Goal: Obtain resource: Download file/media

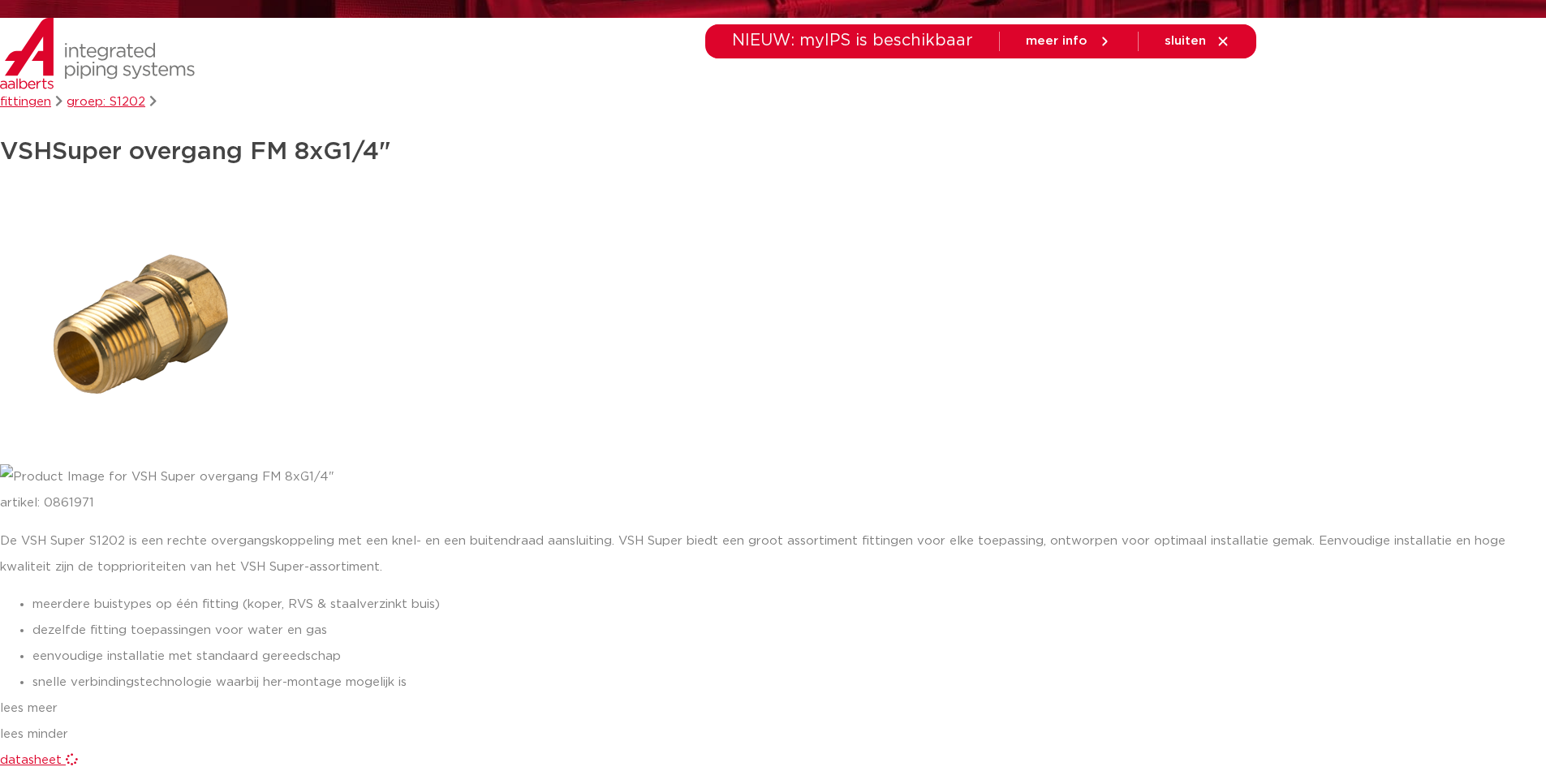
scroll to position [325, 0]
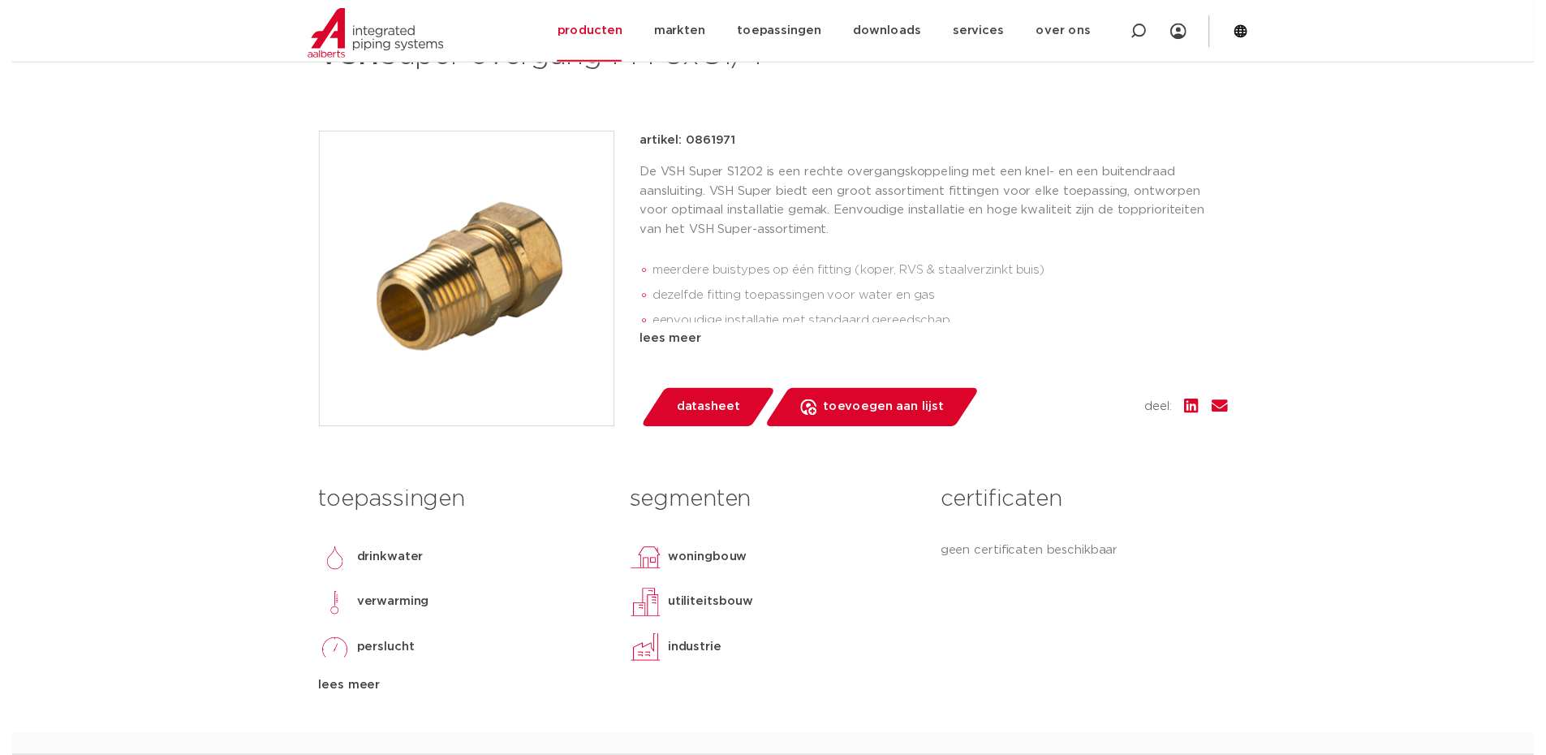
scroll to position [253, 0]
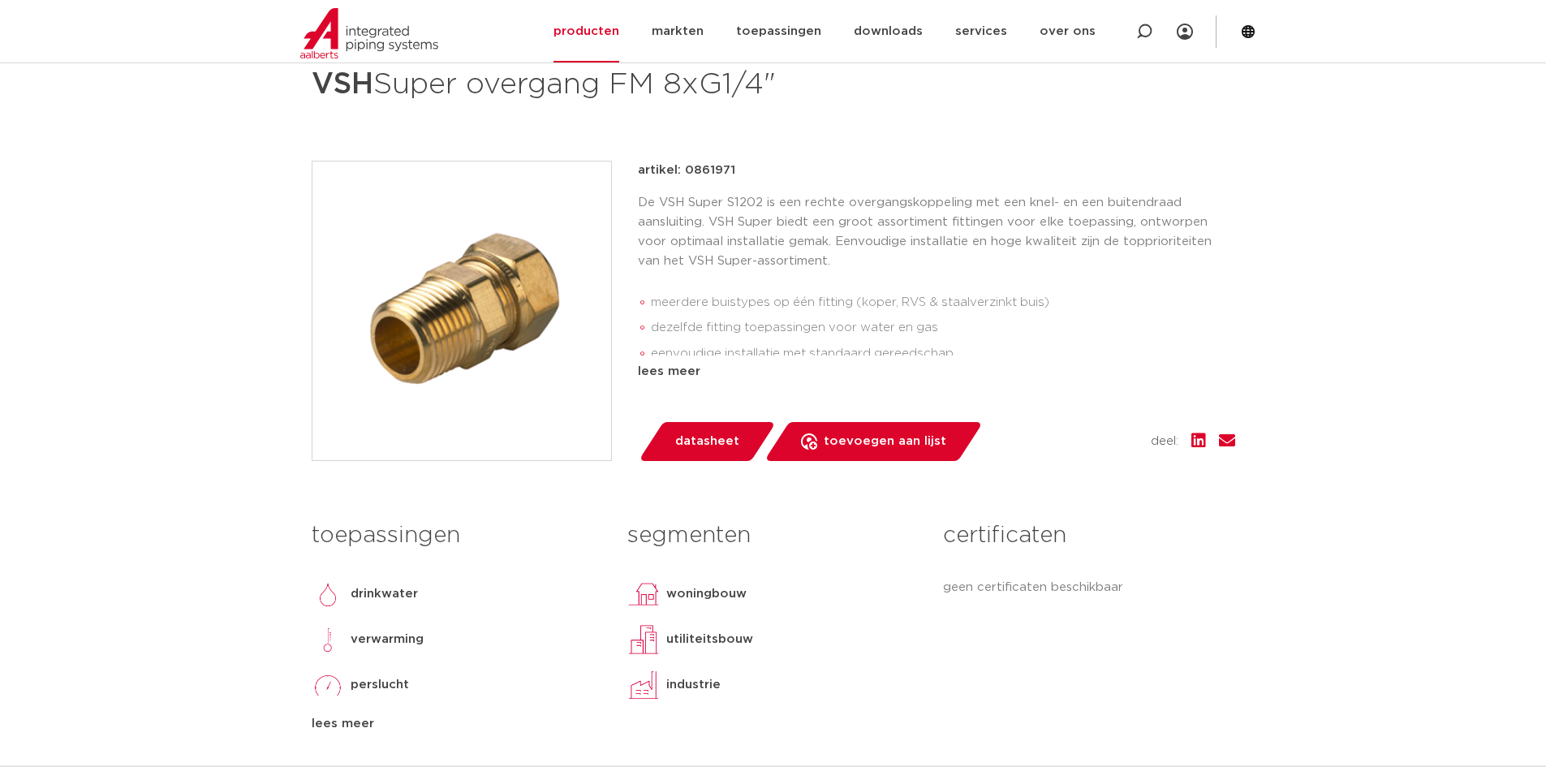
click at [691, 440] on span "datasheet" at bounding box center [707, 441] width 64 height 26
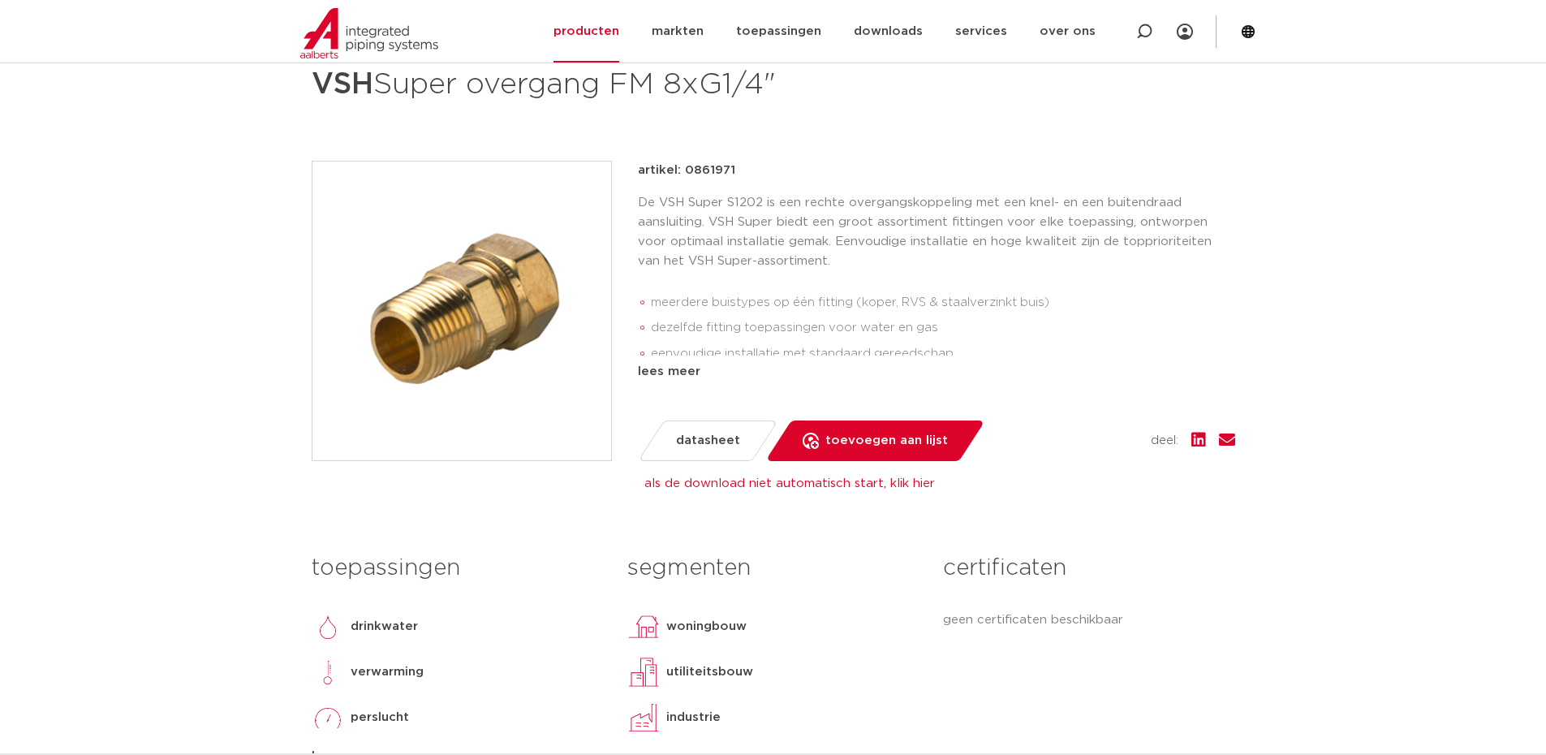
drag, startPoint x: 205, startPoint y: 562, endPoint x: 221, endPoint y: 562, distance: 16.2
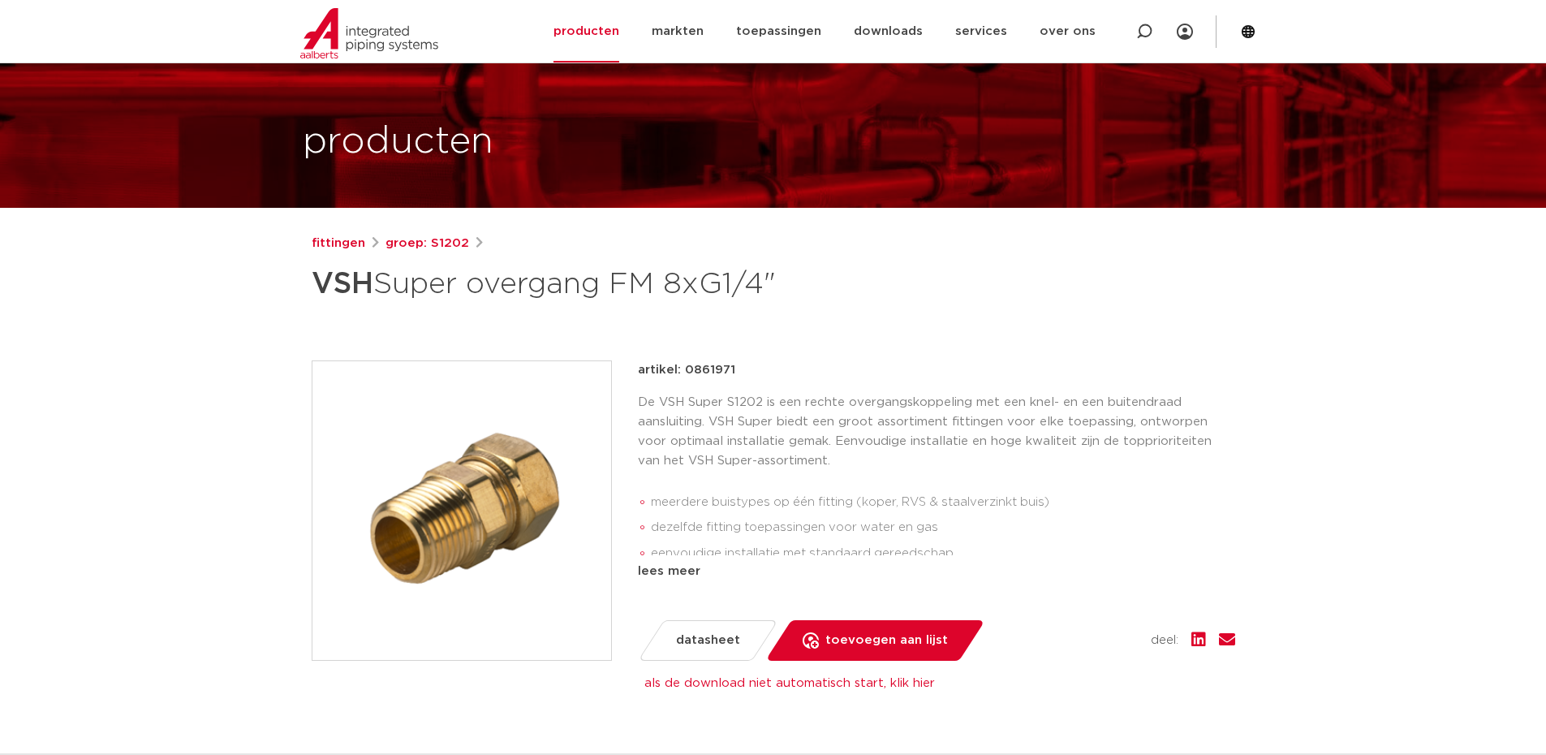
scroll to position [81, 0]
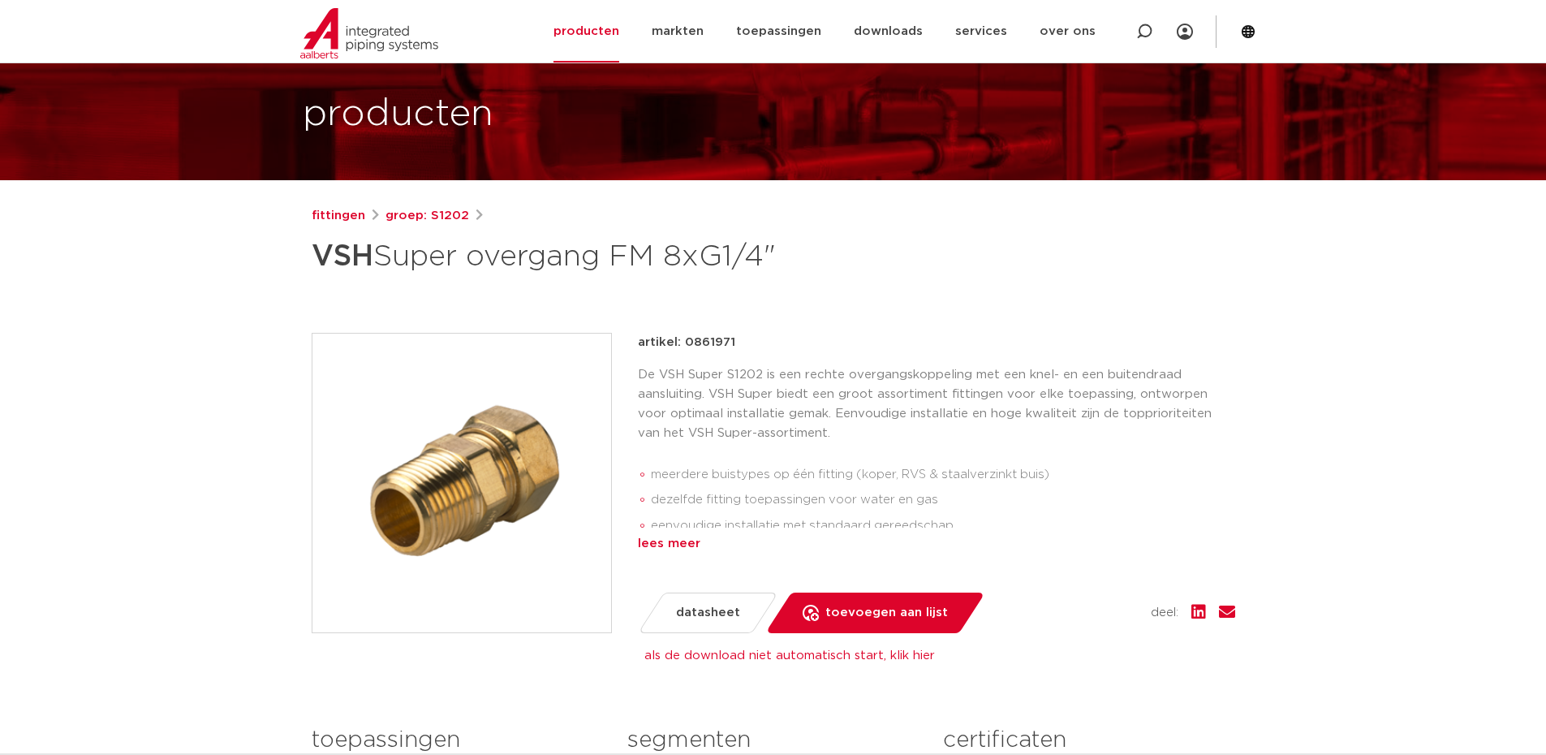
click at [693, 550] on div "lees meer" at bounding box center [936, 543] width 597 height 19
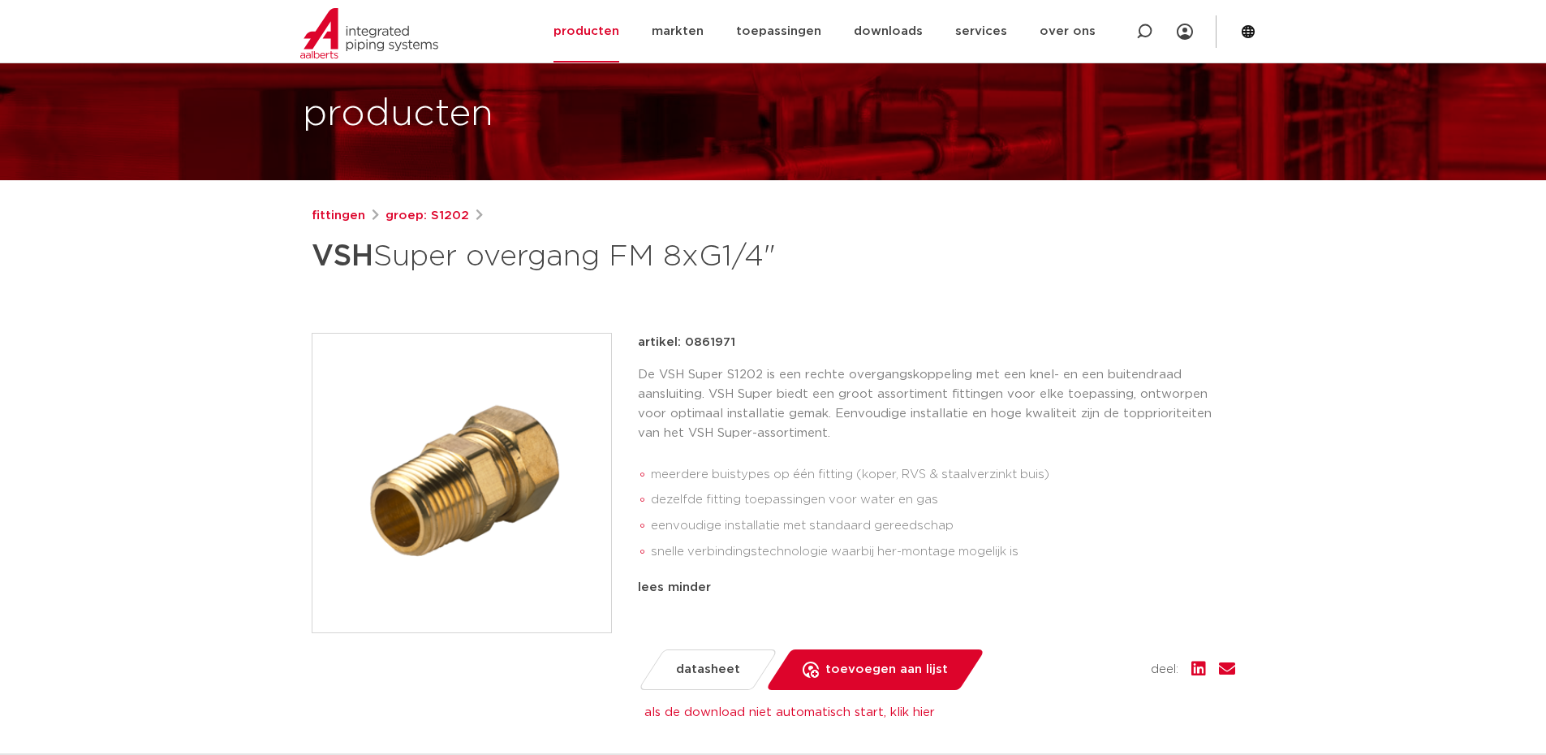
click at [1118, 459] on ul "meerdere buistypes op één fitting (koper, RVS & staalverzinkt buis) dezelfde fi…" at bounding box center [936, 513] width 597 height 116
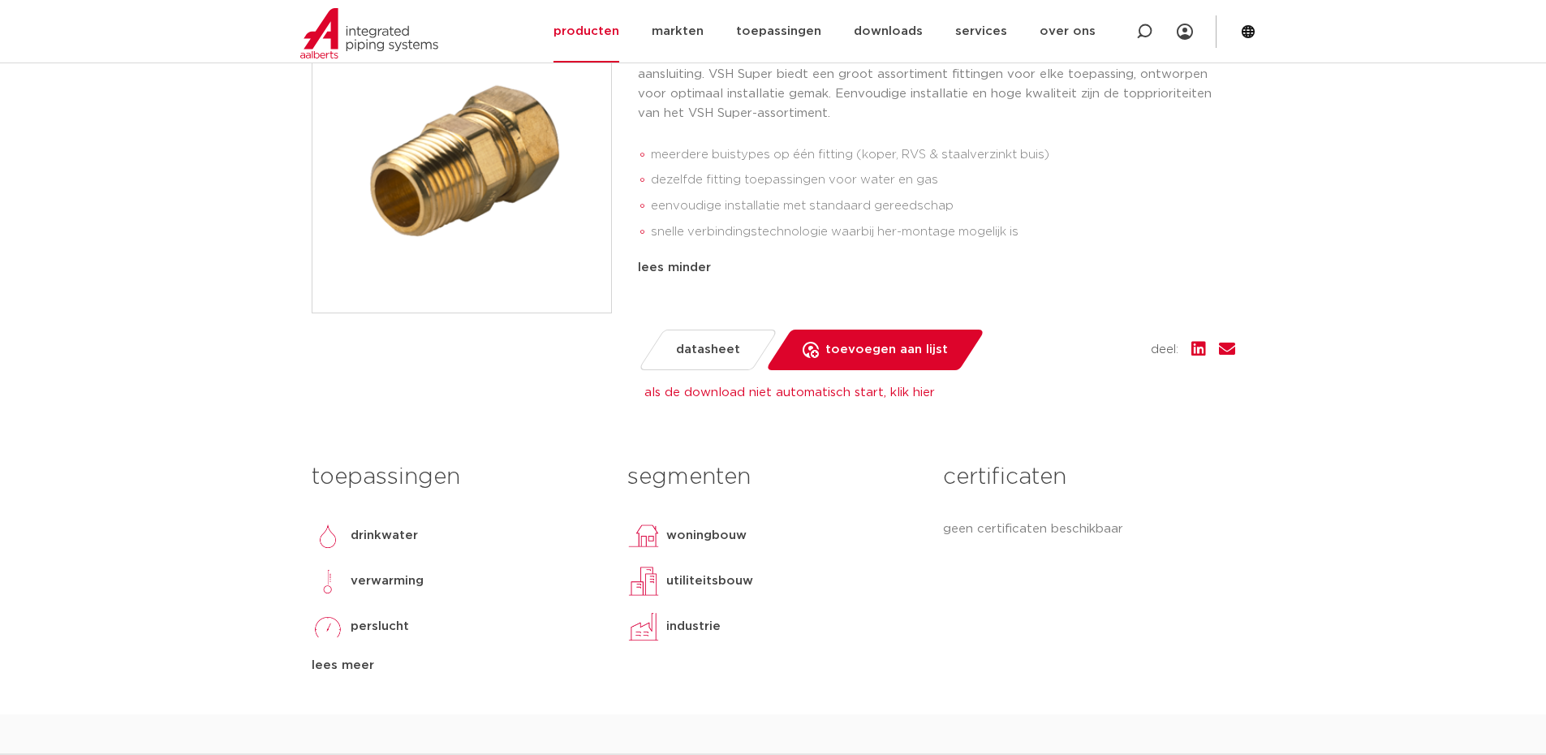
scroll to position [568, 0]
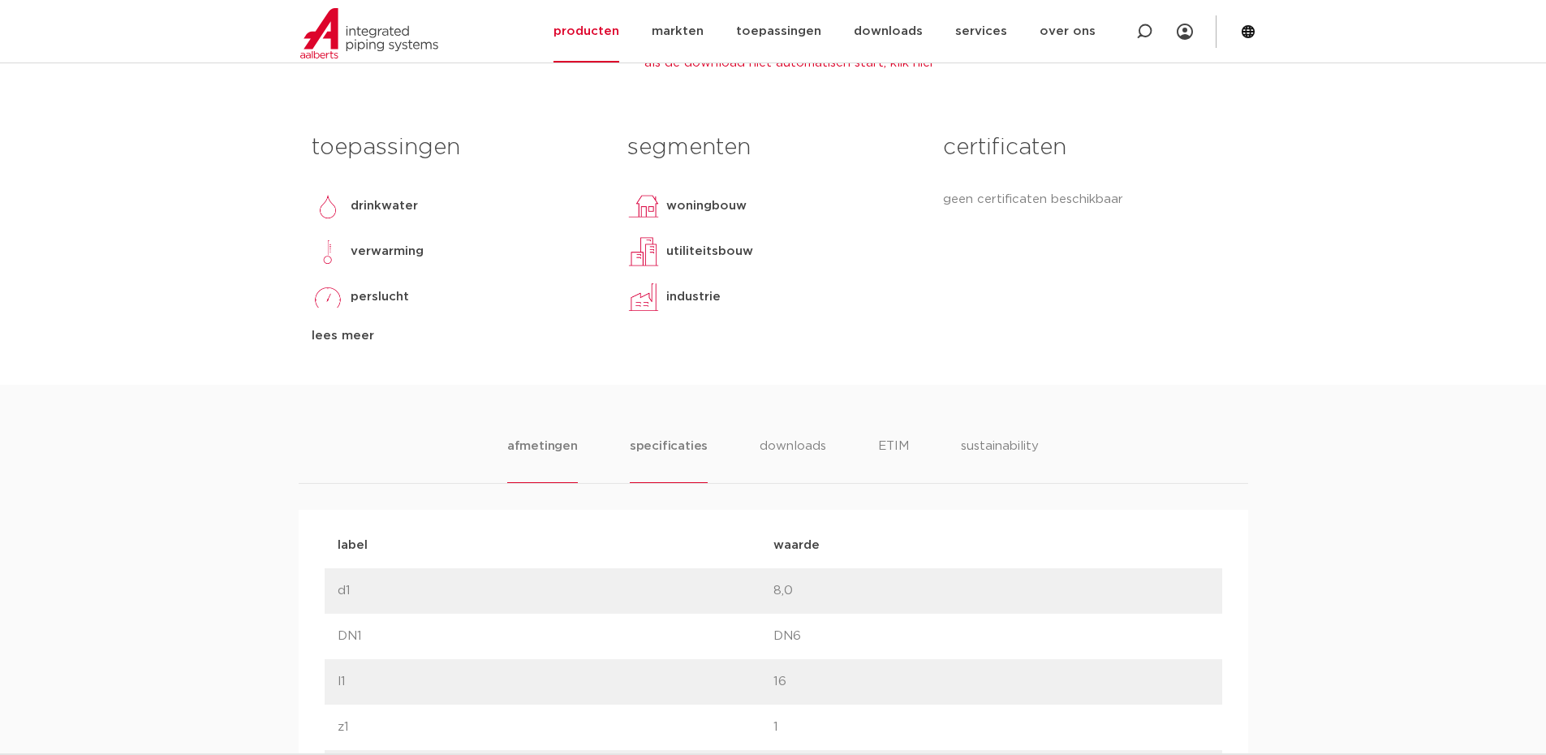
click at [687, 437] on li "specificaties" at bounding box center [669, 460] width 78 height 46
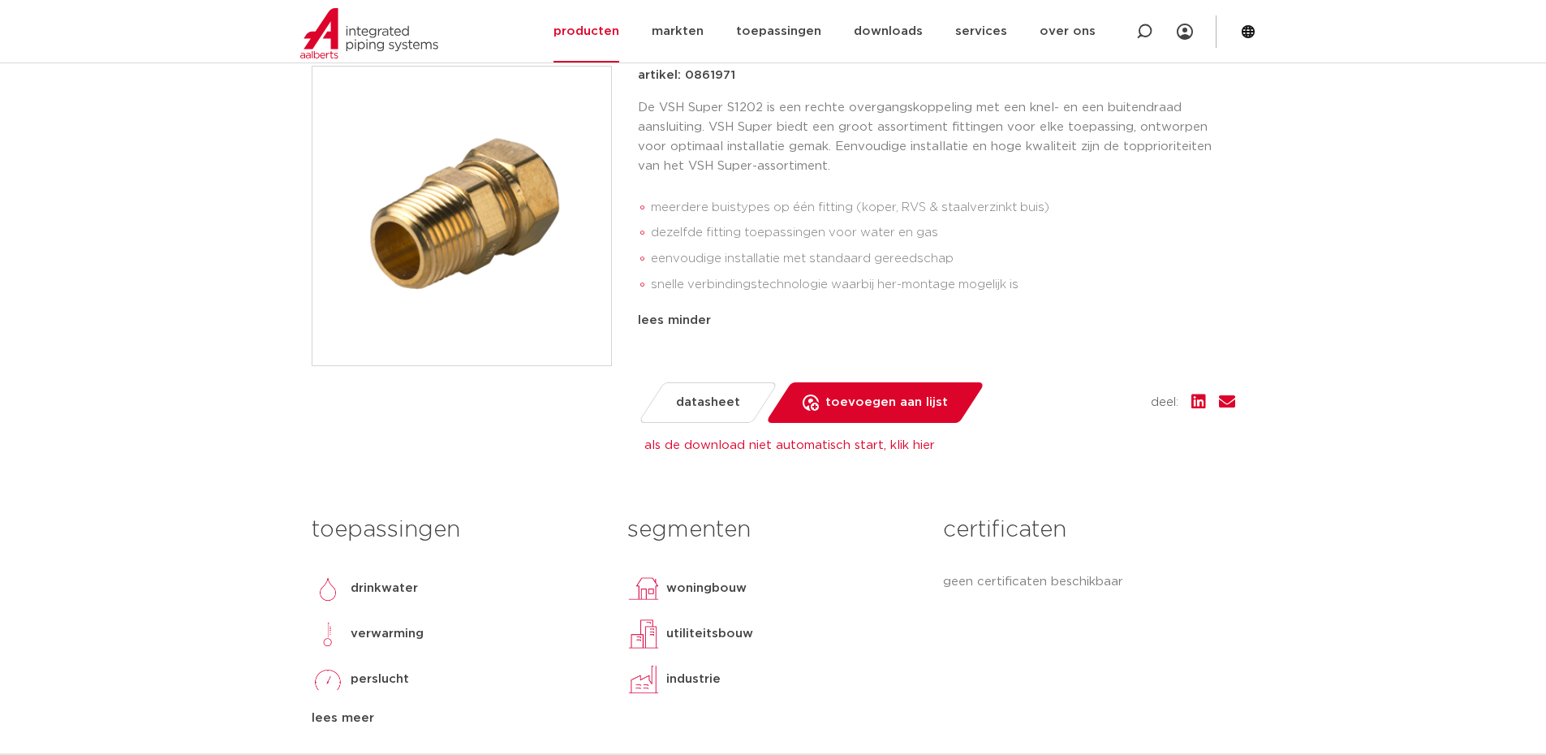
scroll to position [487, 0]
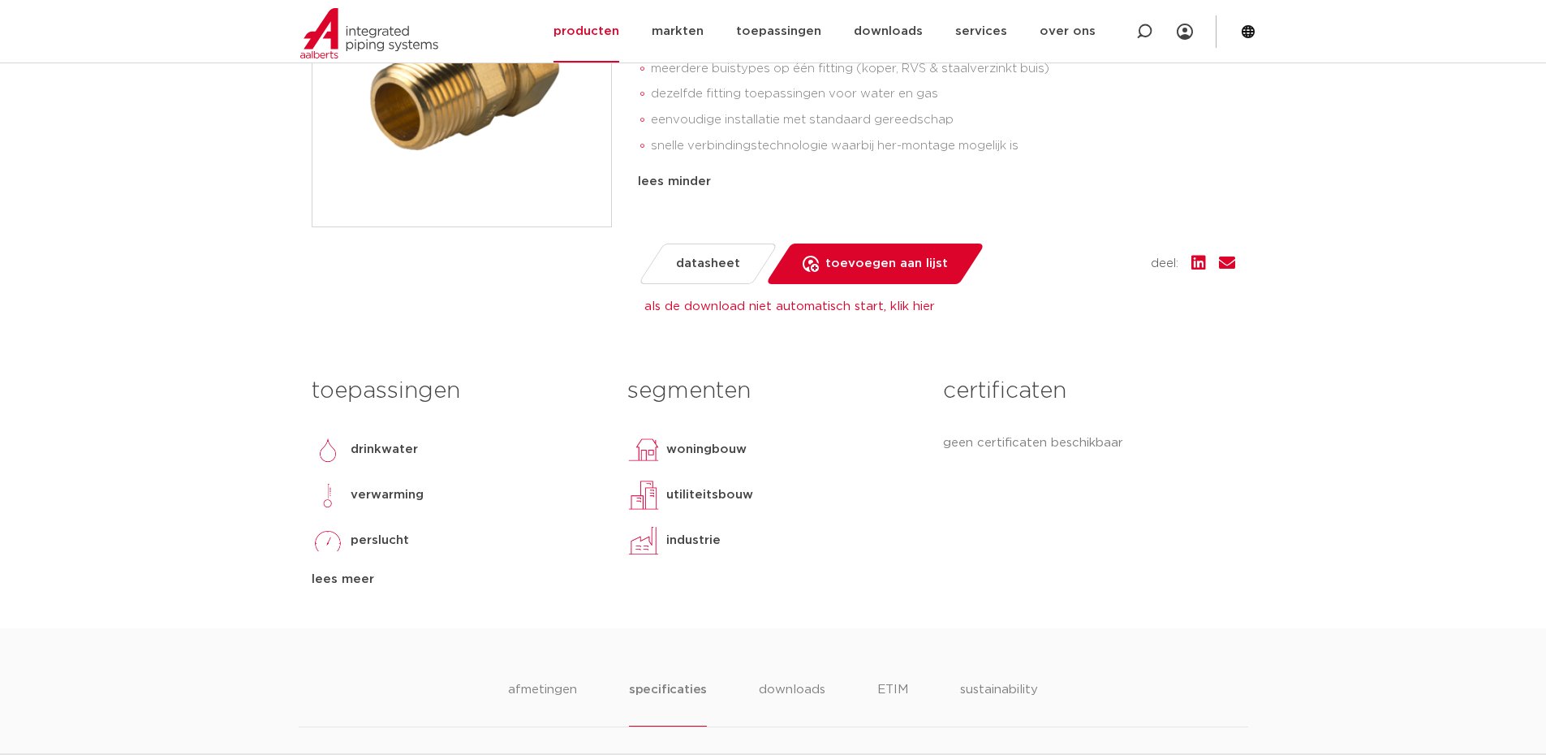
drag, startPoint x: 989, startPoint y: 577, endPoint x: 873, endPoint y: 622, distance: 124.3
click at [987, 578] on div "certificaten geen certificaten beschikbaar" at bounding box center [1089, 478] width 316 height 221
click at [813, 695] on li "downloads" at bounding box center [792, 703] width 67 height 46
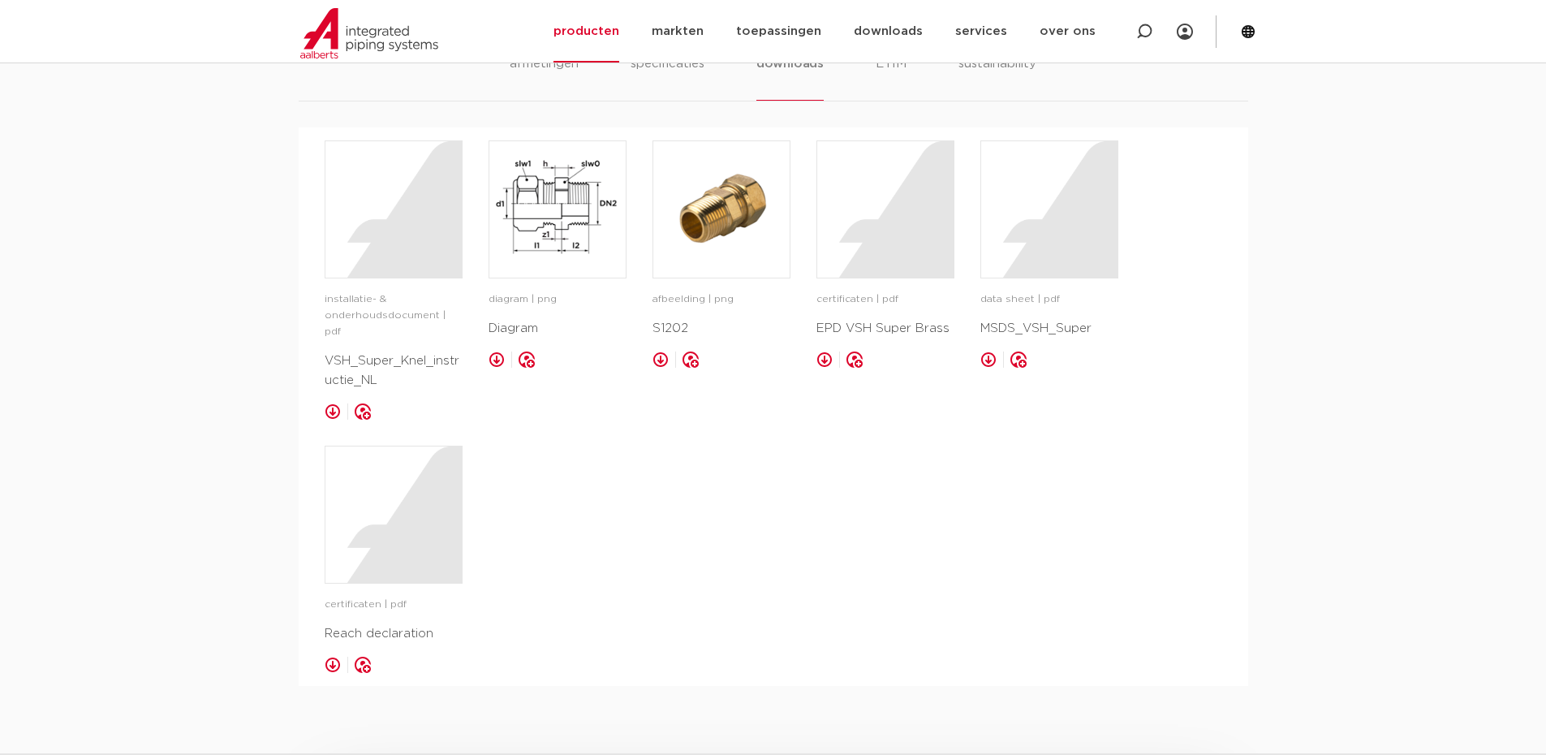
scroll to position [1136, 0]
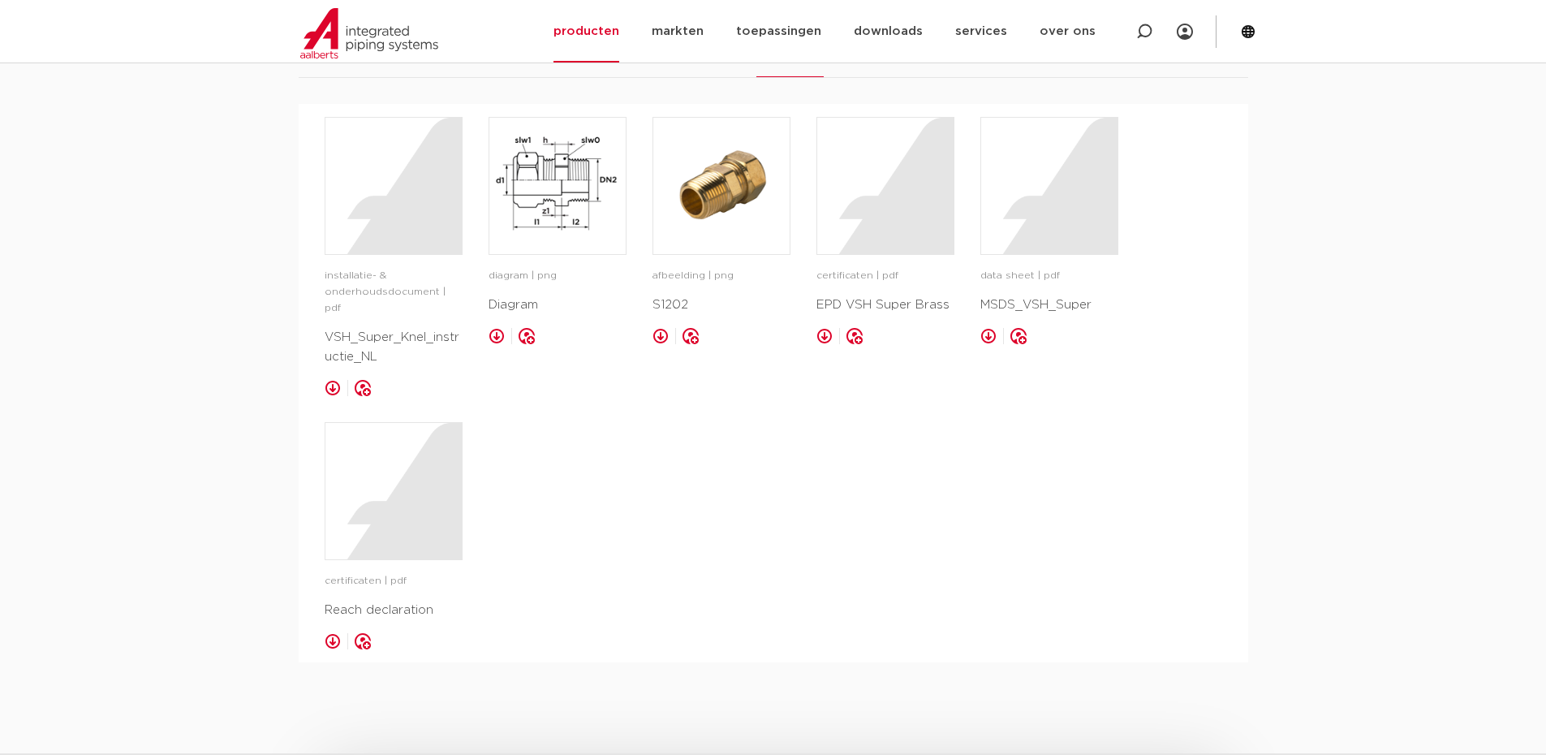
click at [523, 513] on div "installatie- & onderhoudsdocument | pdf VSH_Super_Knel_instructie_NL opslaan in…" at bounding box center [774, 383] width 898 height 532
click at [374, 605] on div "certificaten | pdf Reach declaration opslaan in my IPS" at bounding box center [394, 535] width 138 height 227
drag, startPoint x: 377, startPoint y: 597, endPoint x: 388, endPoint y: 533, distance: 65.1
click at [377, 601] on p "Reach declaration" at bounding box center [394, 610] width 138 height 19
click at [389, 502] on div at bounding box center [393, 491] width 136 height 136
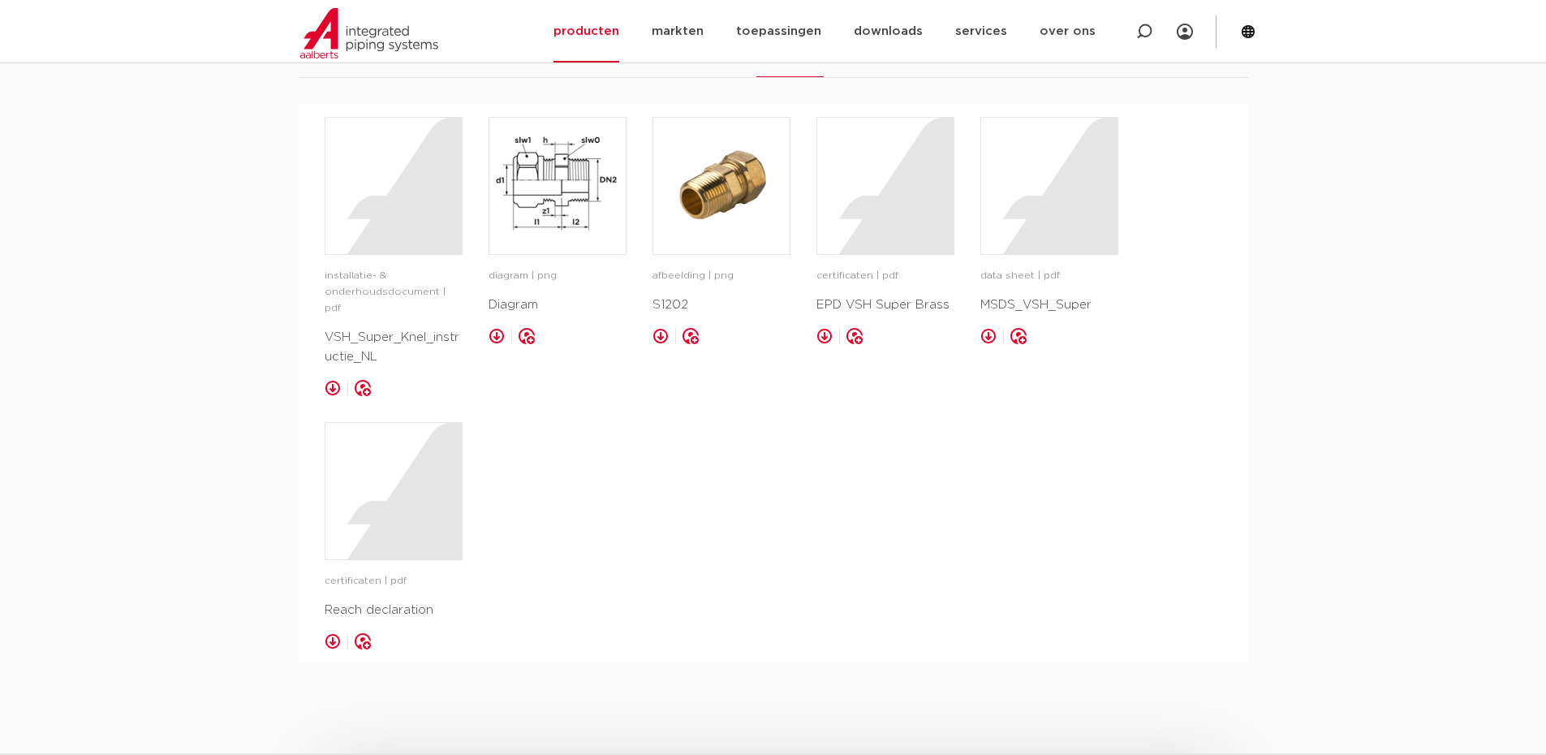
click at [991, 255] on div "data sheet | pdf MSDS_VSH_Super opslaan in my IPS" at bounding box center [1049, 256] width 138 height 279
click at [1010, 252] on div at bounding box center [1049, 186] width 136 height 136
click at [819, 507] on div "installatie- & onderhoudsdocument | pdf VSH_Super_Knel_instructie_NL opslaan in…" at bounding box center [774, 383] width 898 height 532
click at [890, 231] on div at bounding box center [885, 186] width 136 height 136
